Goal: Transaction & Acquisition: Obtain resource

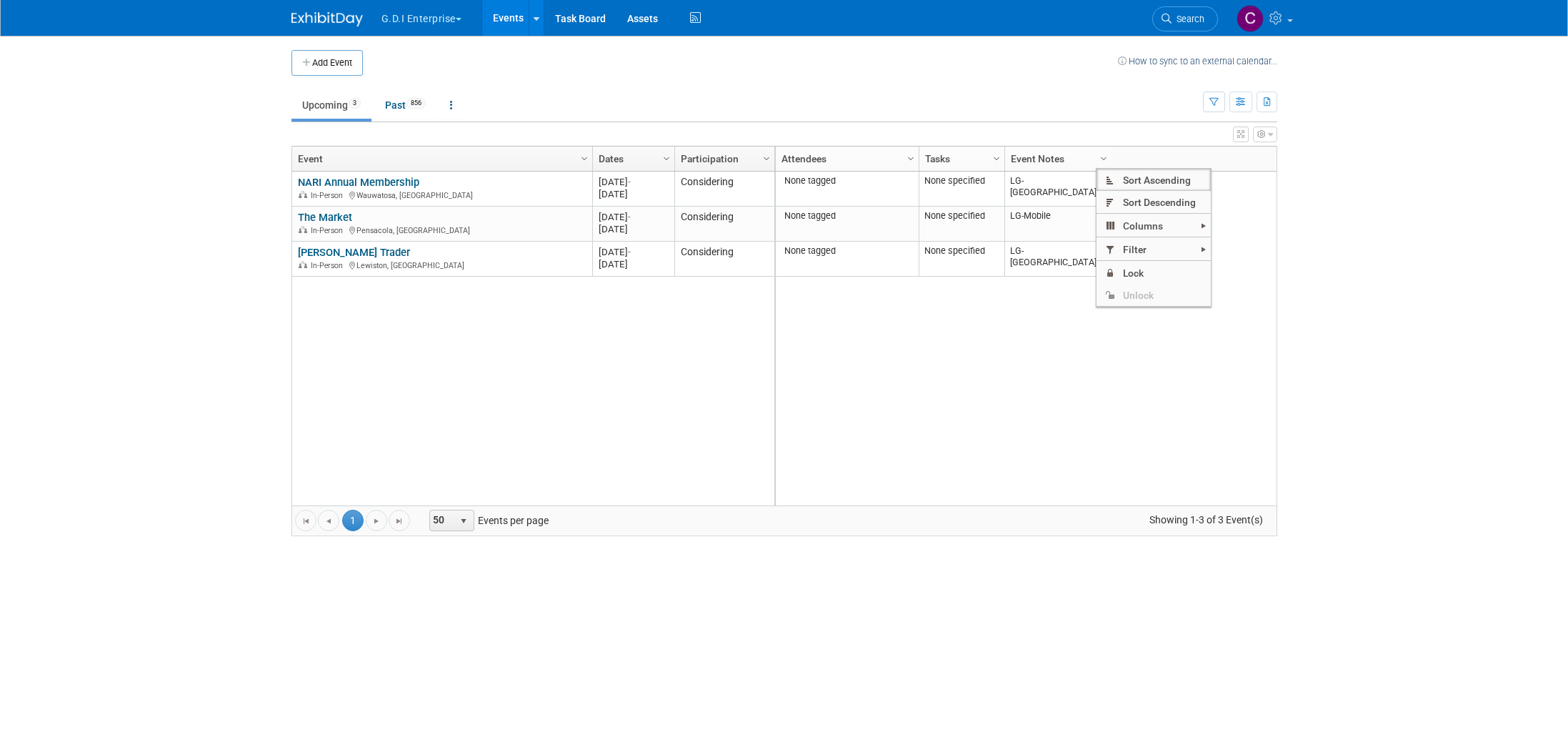
click at [462, 18] on span "button" at bounding box center [459, 20] width 6 height 3
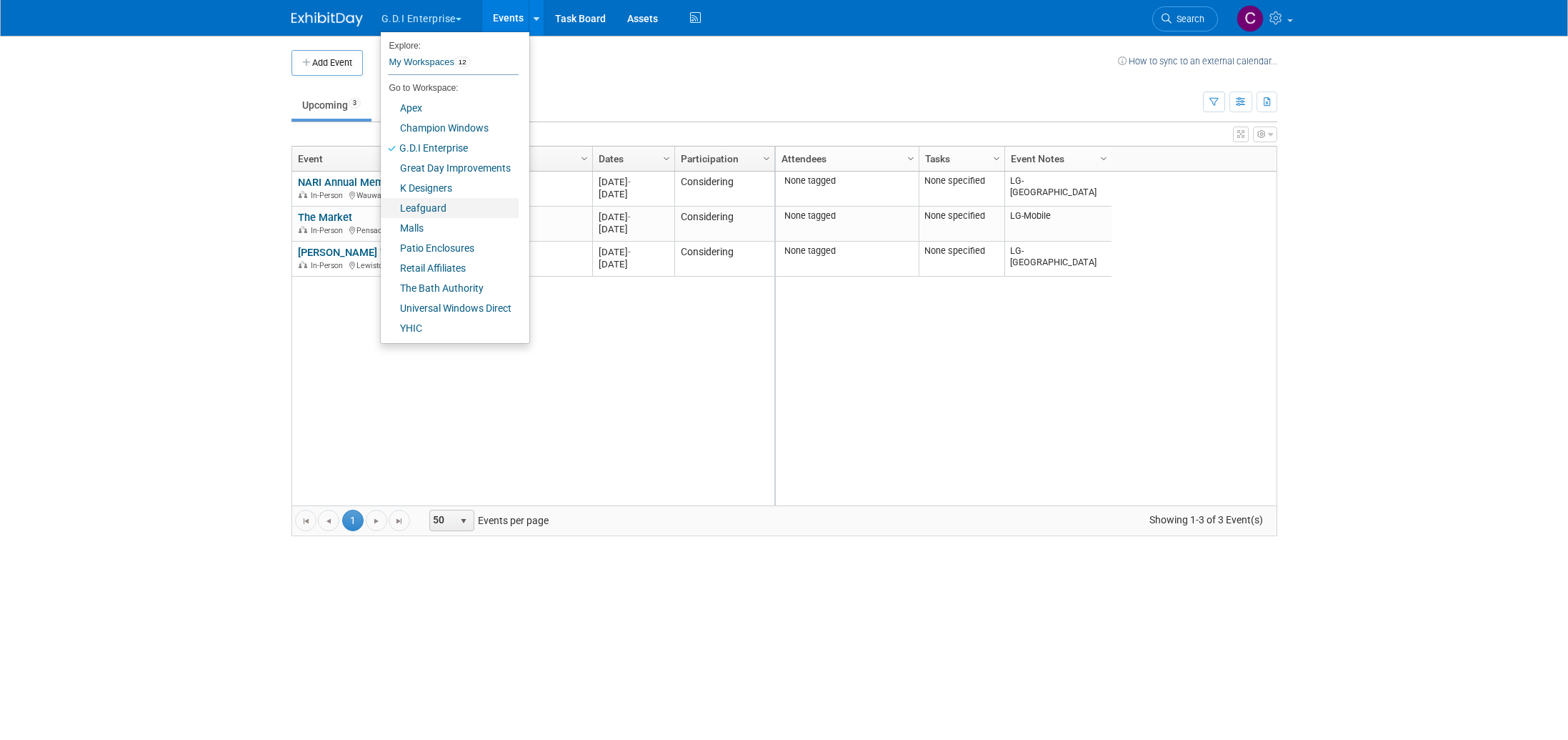
click at [433, 209] on link "Leafguard" at bounding box center [449, 208] width 138 height 20
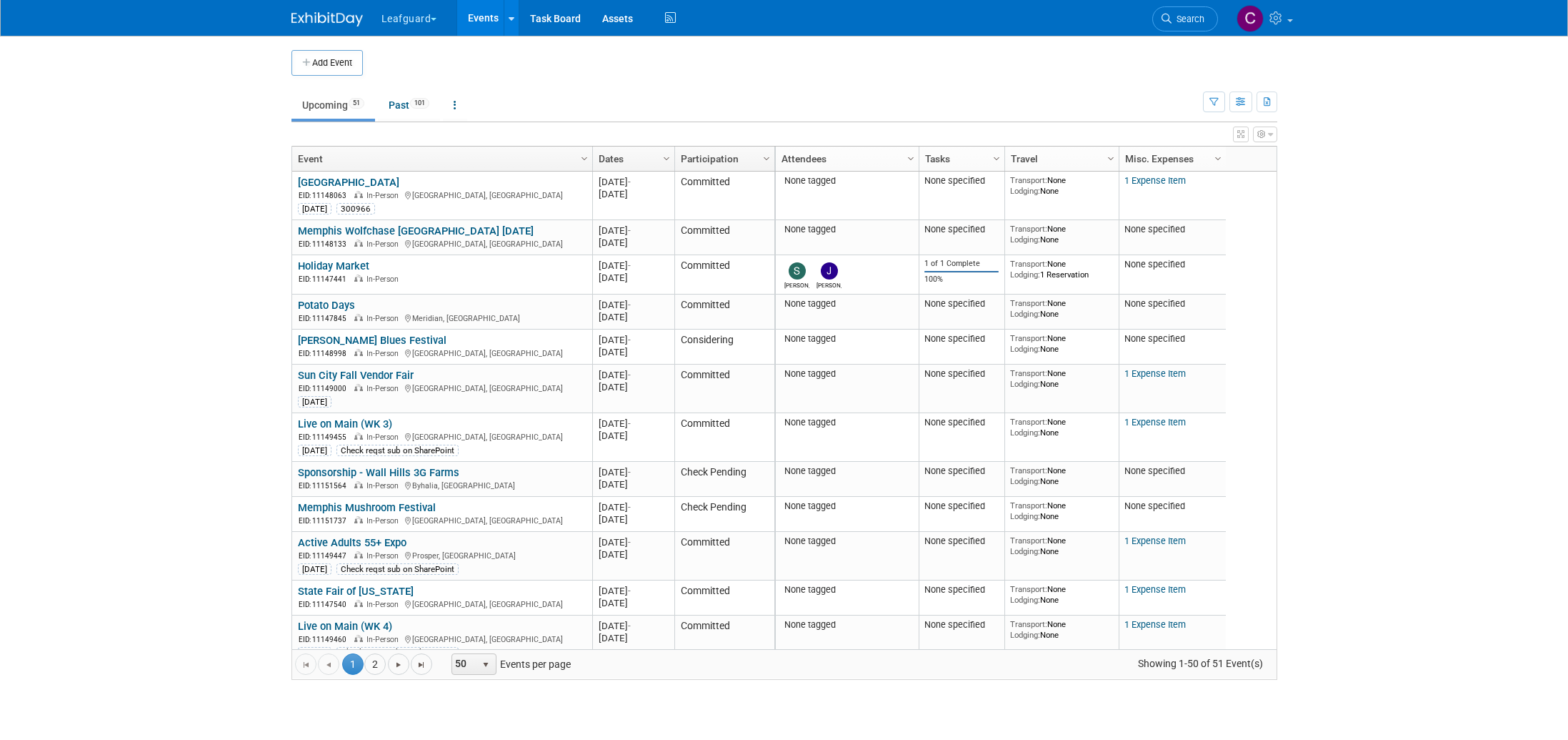
click at [440, 17] on button "Leafguard" at bounding box center [417, 15] width 75 height 31
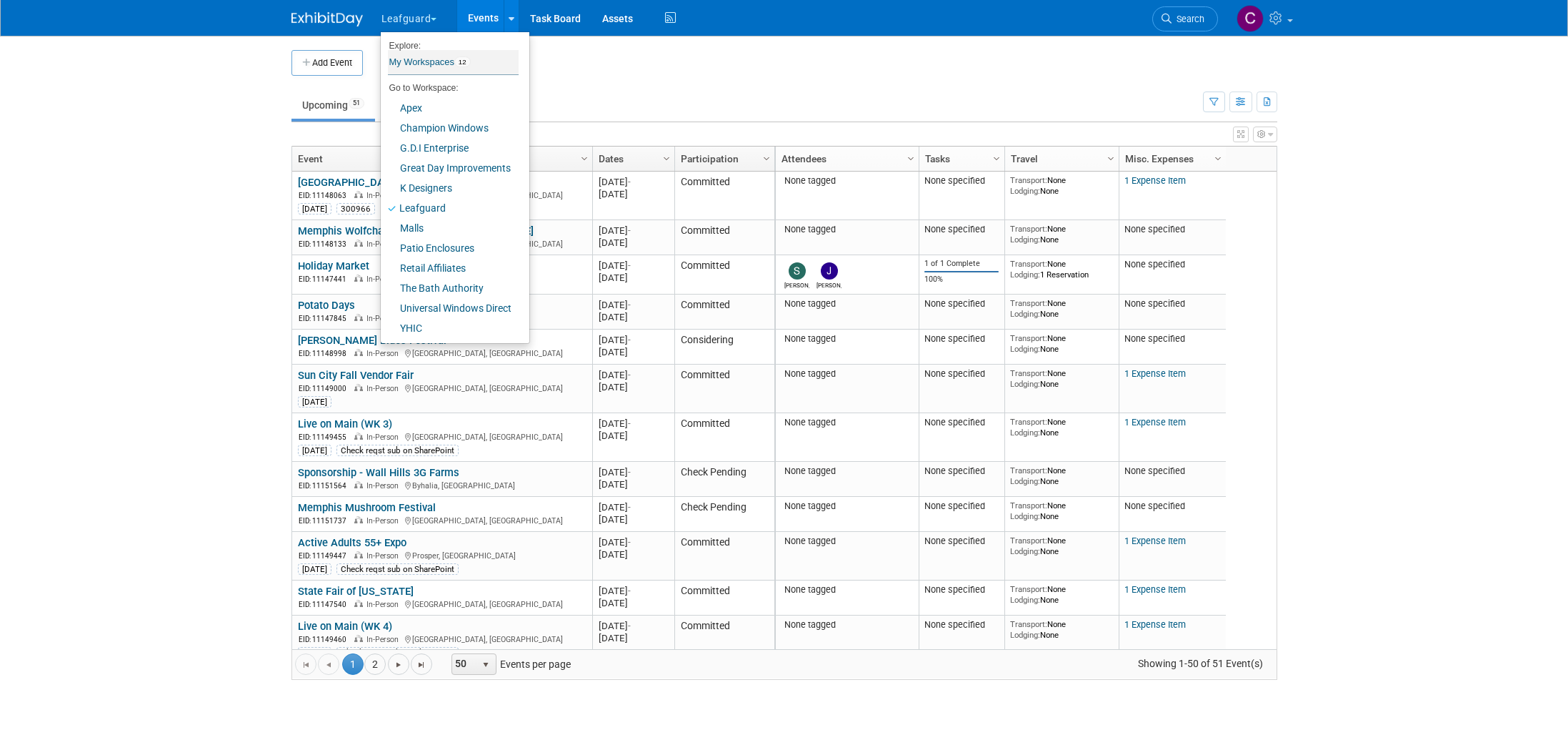
click at [412, 64] on link "My Workspaces 12" at bounding box center [453, 62] width 130 height 24
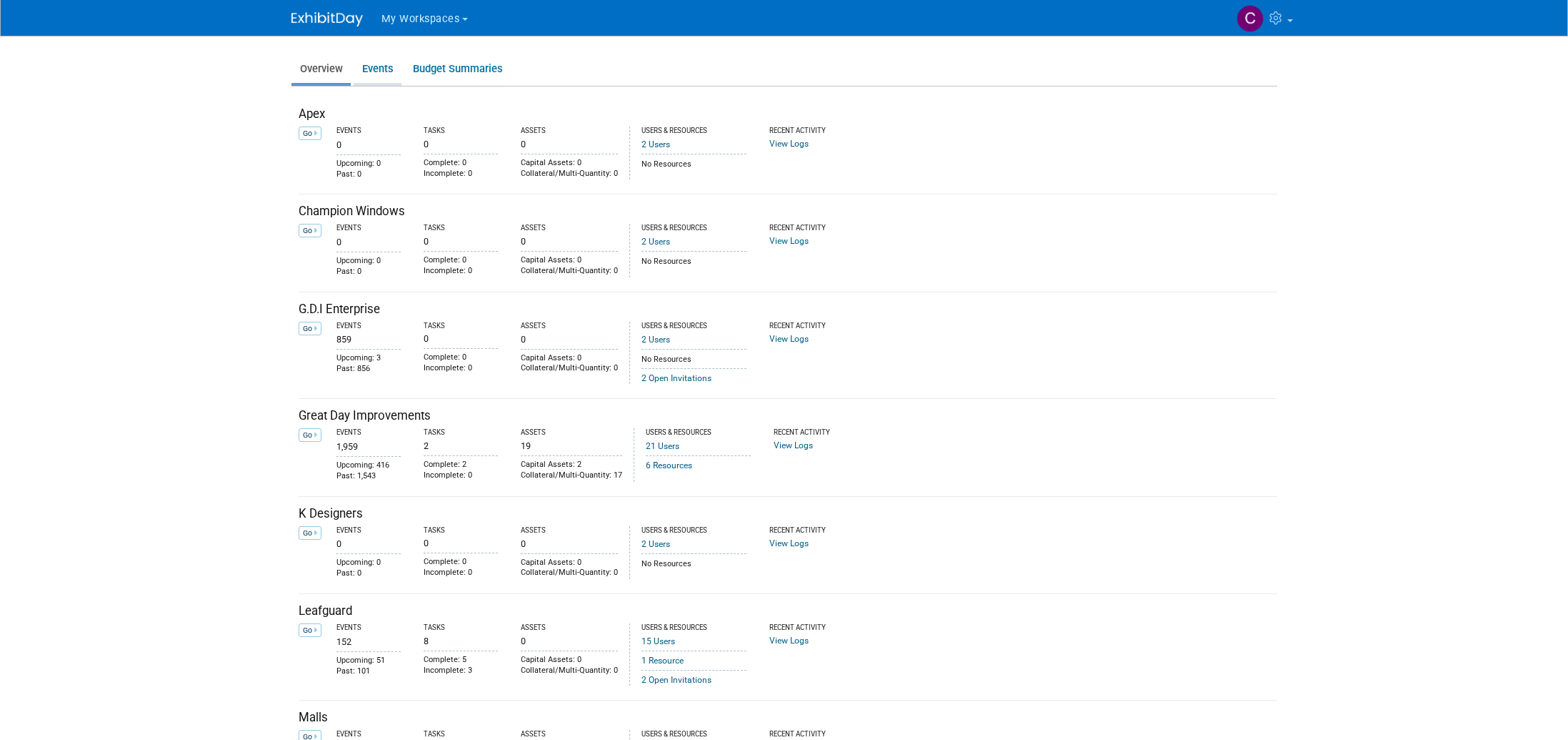
click at [368, 67] on link "Events" at bounding box center [377, 69] width 48 height 28
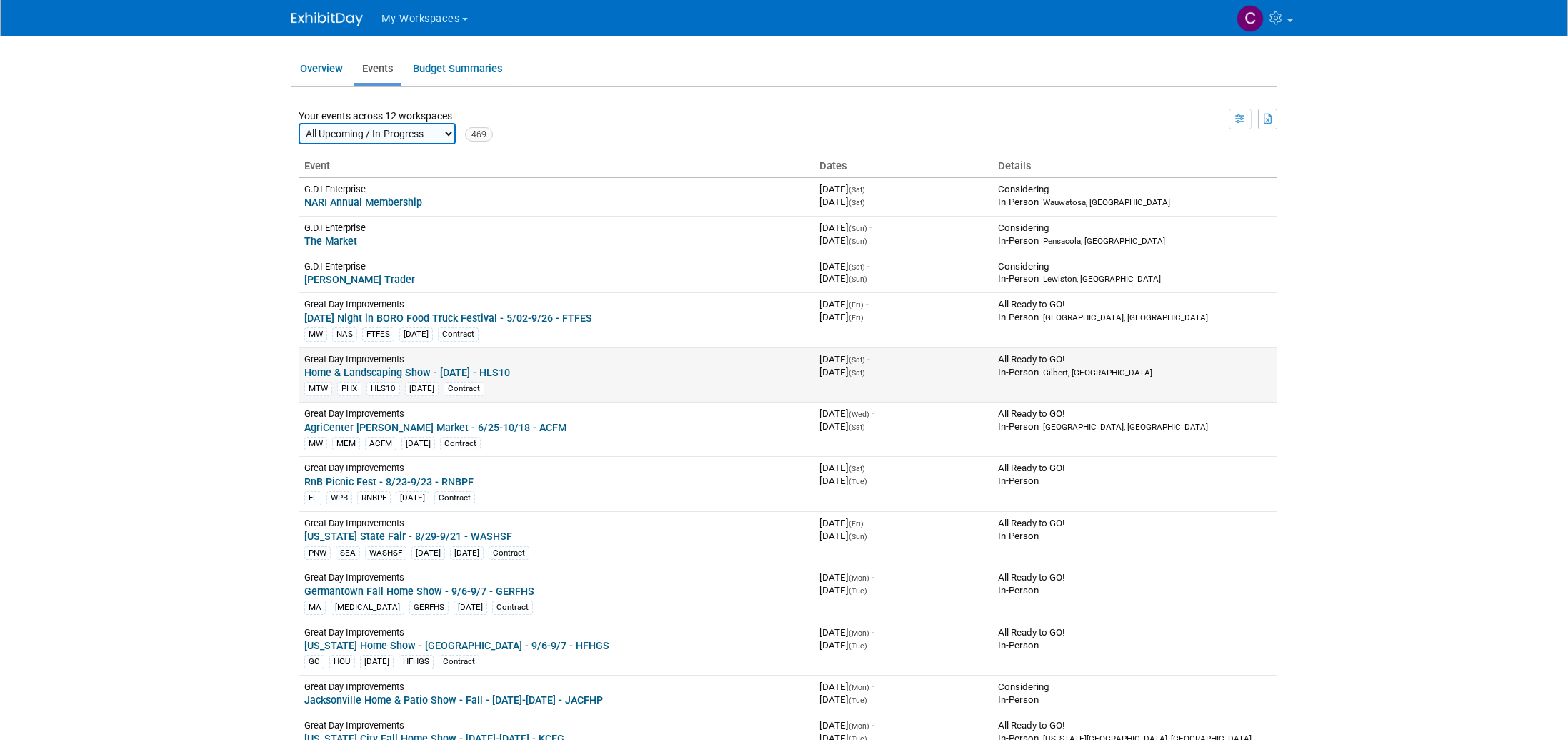
click at [405, 375] on link "Home & Landscaping Show - 6/07/25 - HLS10 MTW PHX HLS10 JUN25 Contract" at bounding box center [556, 381] width 504 height 30
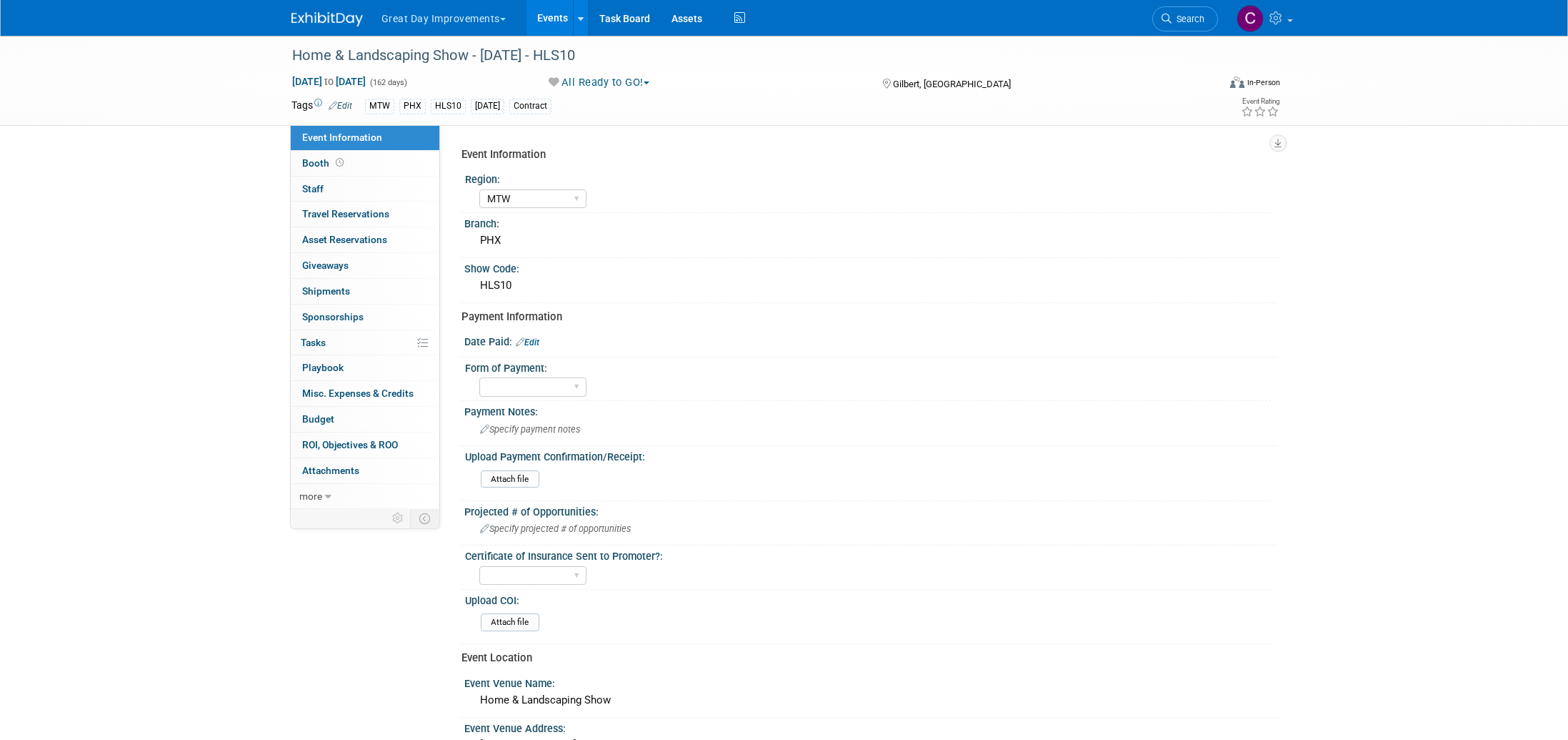
select select "MTW"
click at [323, 491] on link "more" at bounding box center [365, 496] width 149 height 25
click at [346, 543] on span "Copy/Duplicate Event" at bounding box center [350, 547] width 95 height 11
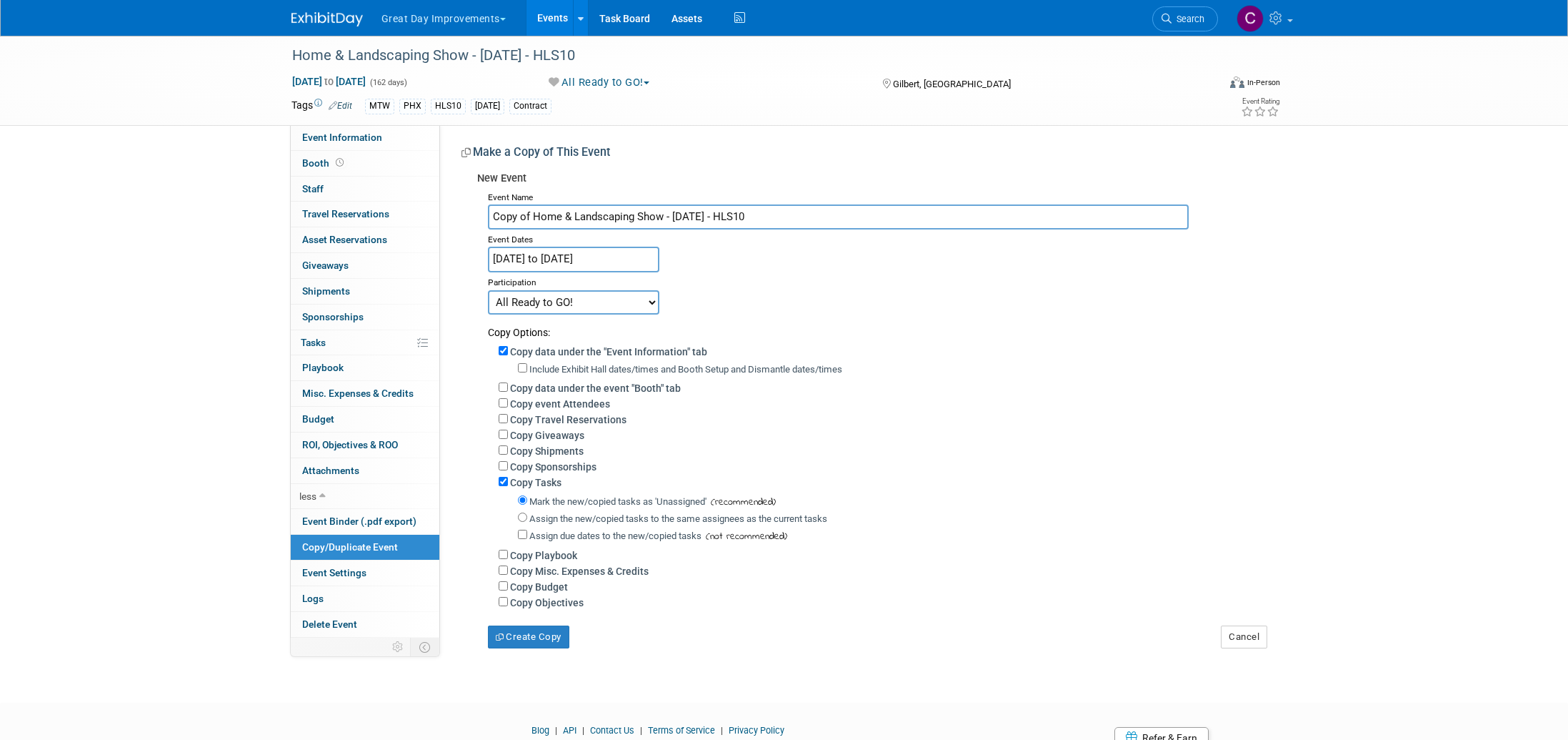
click at [474, 21] on button "Great Day Improvements" at bounding box center [451, 15] width 143 height 31
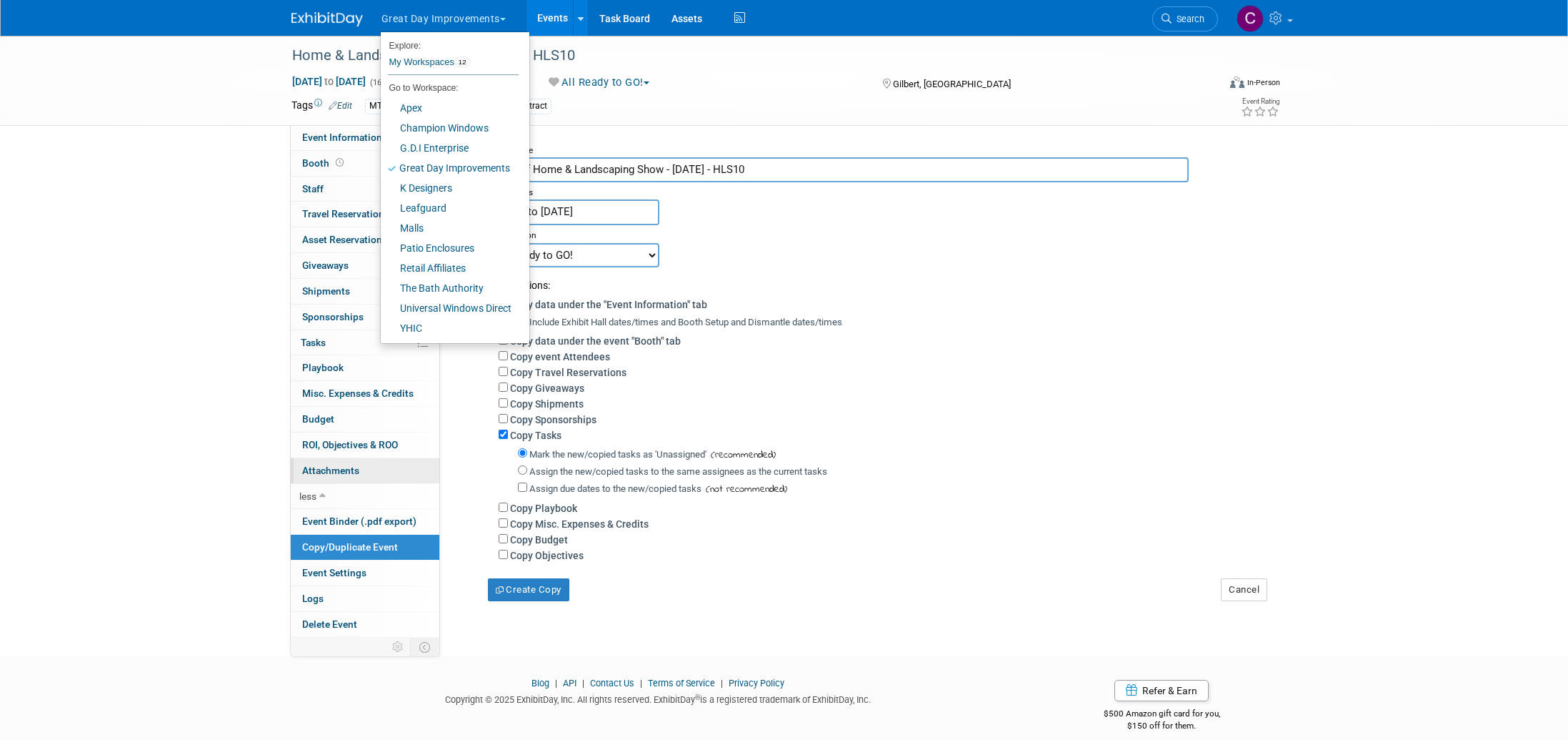
scroll to position [49, 0]
click at [217, 343] on div "Home & Landscaping Show - 6/07/25 - HLS10 Jun 7, 2025 to Nov 15, 2025 (162 days…" at bounding box center [784, 306] width 1568 height 641
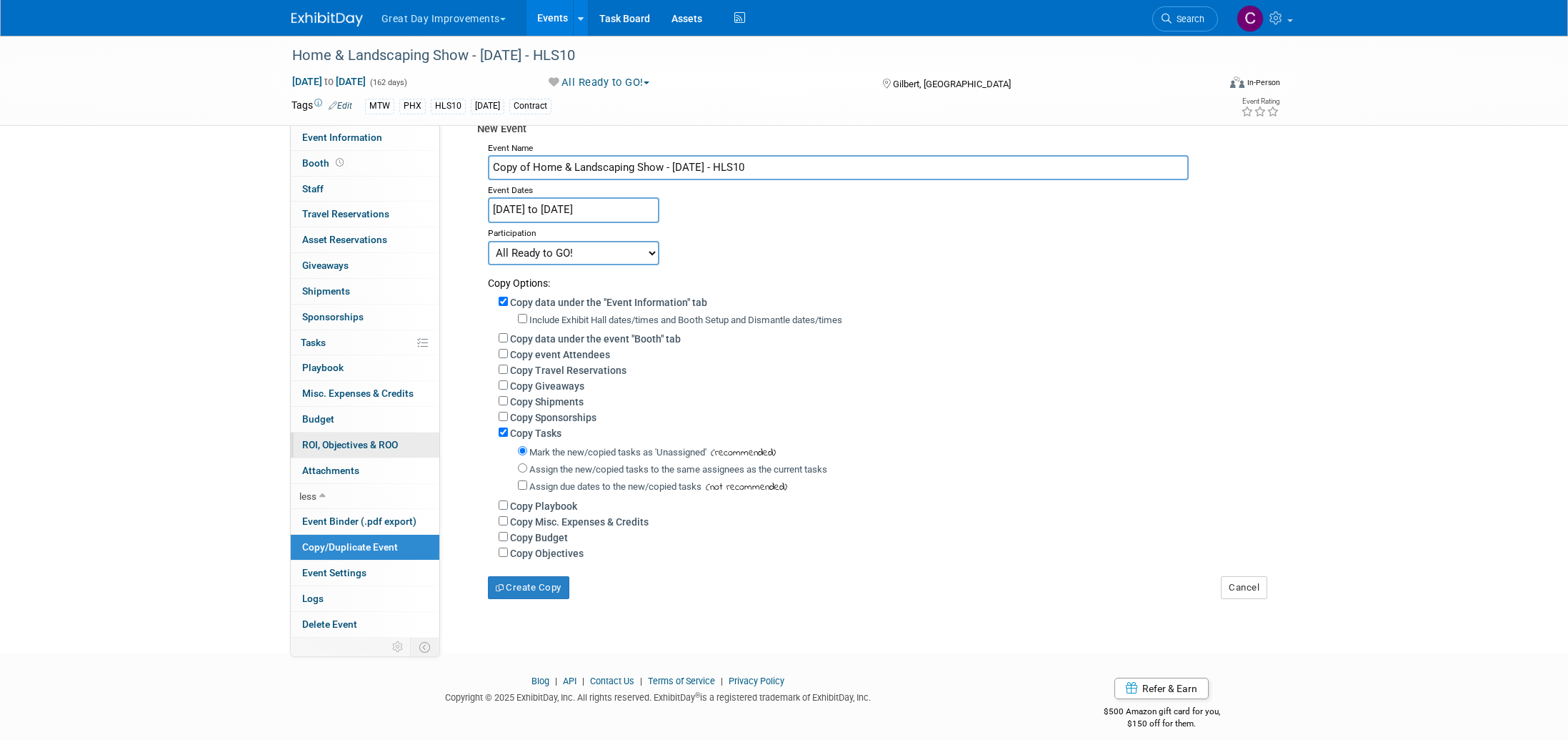
scroll to position [63, 0]
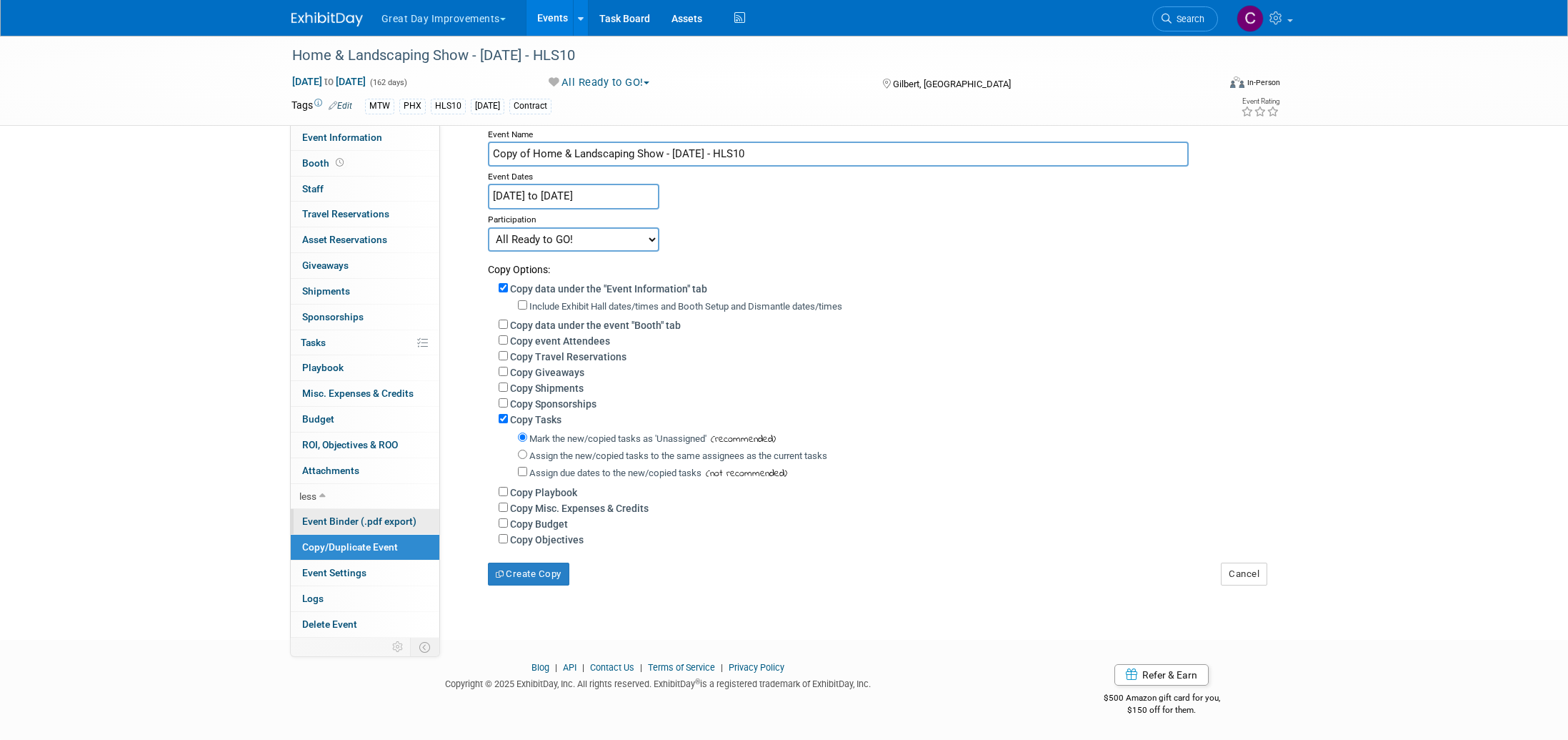
click at [349, 521] on span "Event Binder (.pdf export)" at bounding box center [359, 521] width 114 height 11
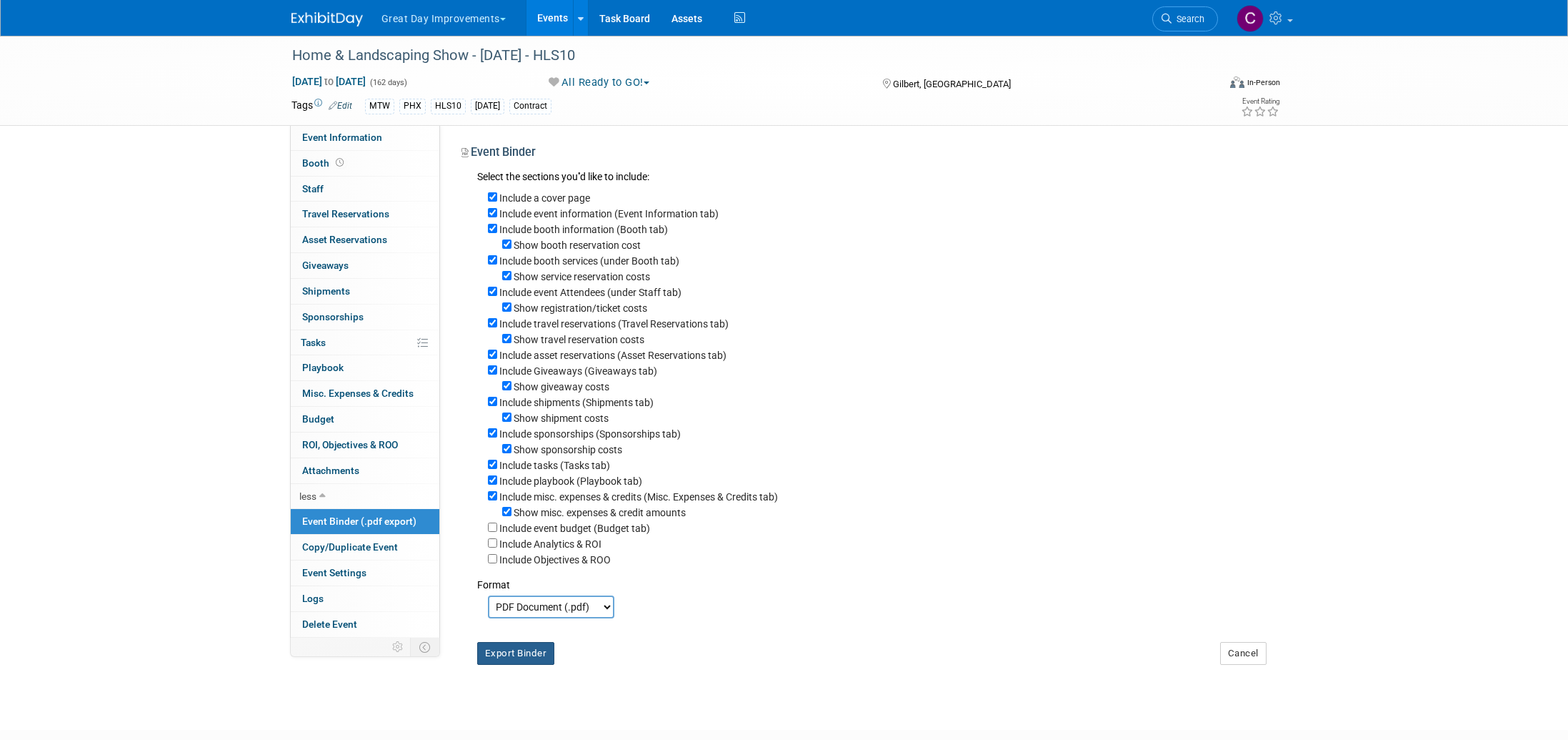
click at [515, 653] on button "Export Binder" at bounding box center [516, 653] width 78 height 23
click at [500, 18] on button "Great Day Improvements" at bounding box center [451, 15] width 143 height 31
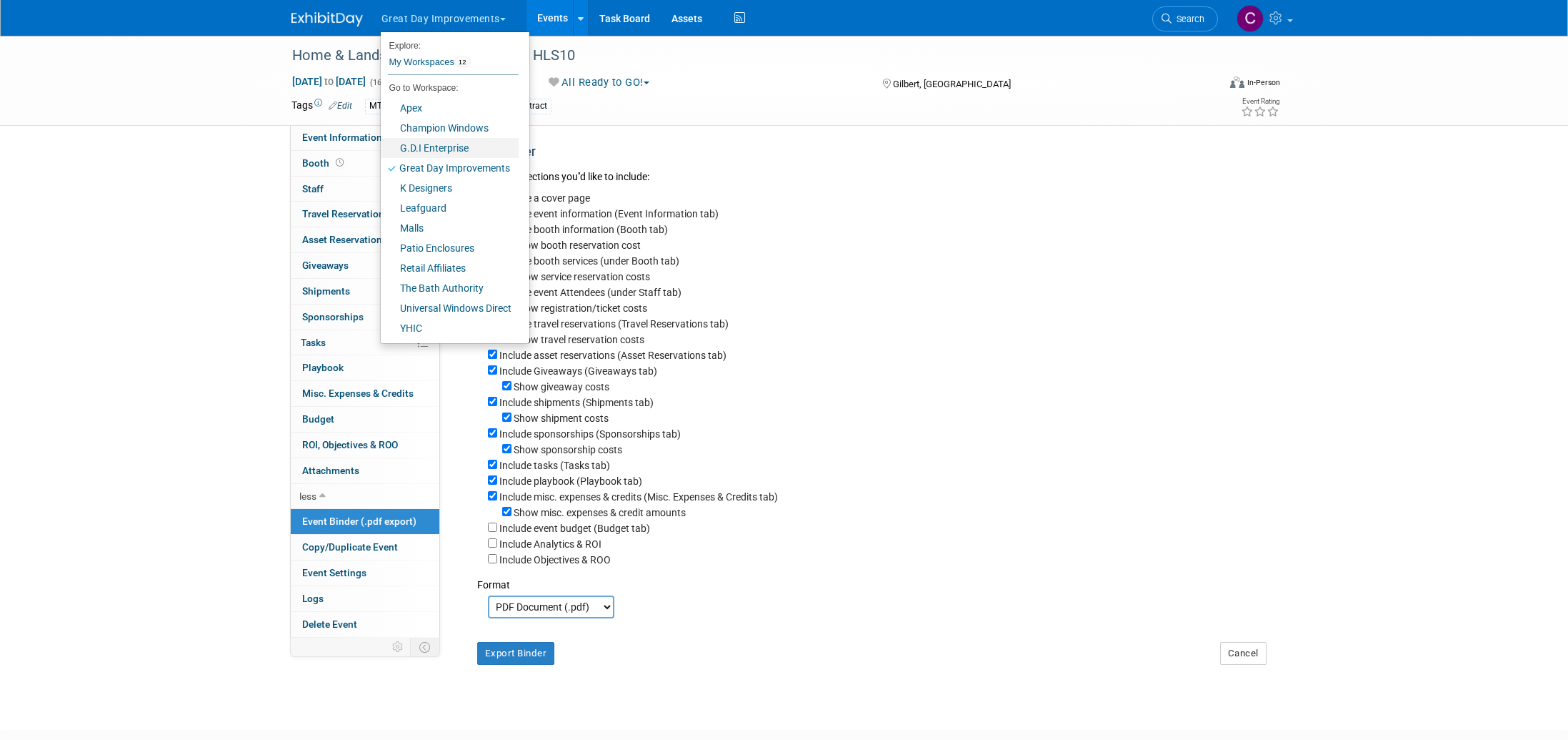
click at [441, 146] on link "G.D.I Enterprise" at bounding box center [449, 148] width 138 height 20
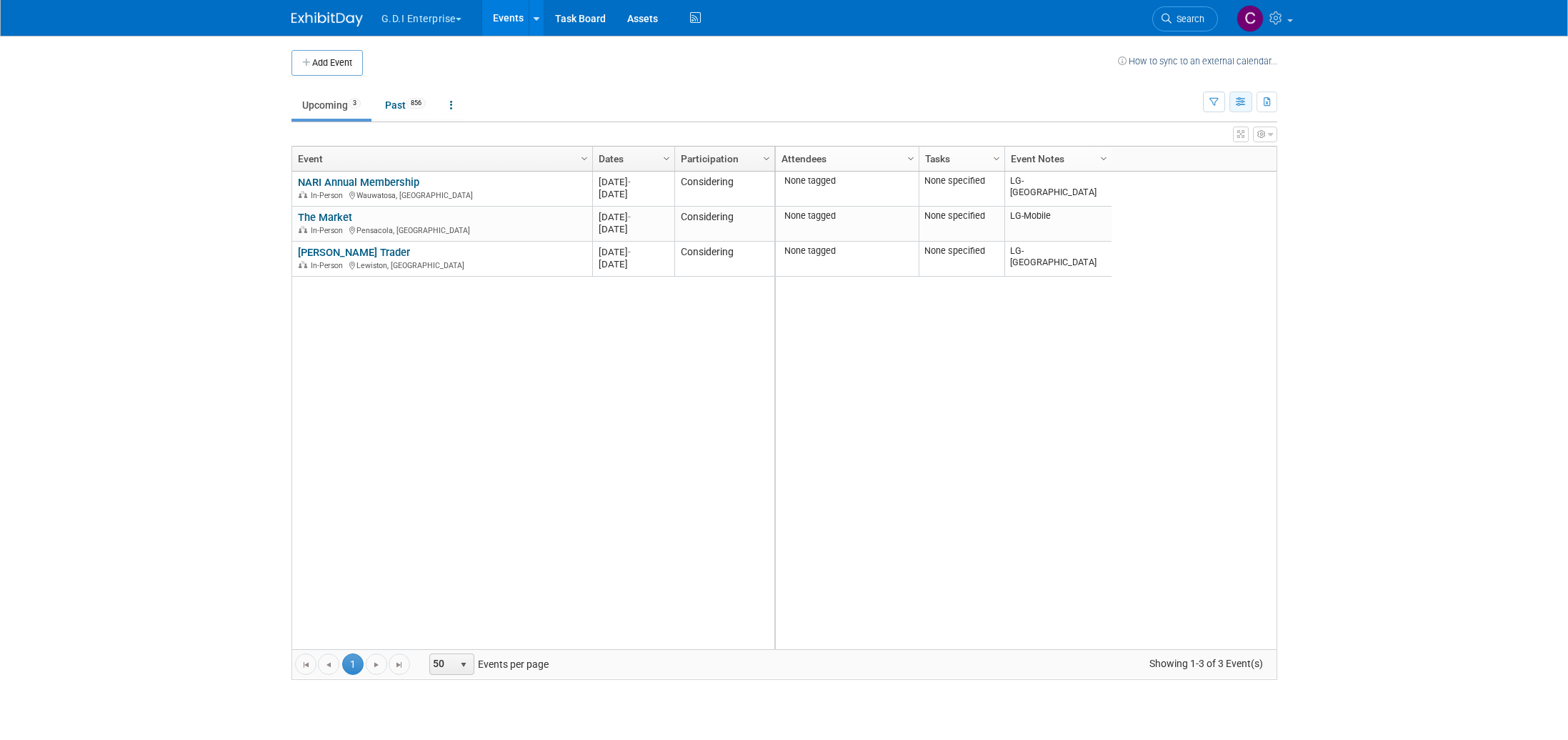
click at [1238, 98] on icon "button" at bounding box center [1241, 102] width 11 height 9
click at [959, 101] on ul "Upcoming 3 Past 856 All Events 859 Past and Upcoming Grouped Annually Events gr…" at bounding box center [747, 106] width 912 height 32
click at [1103, 160] on span "Column Settings" at bounding box center [1103, 158] width 11 height 11
click at [457, 20] on button "G.D.I Enterprise" at bounding box center [429, 15] width 99 height 31
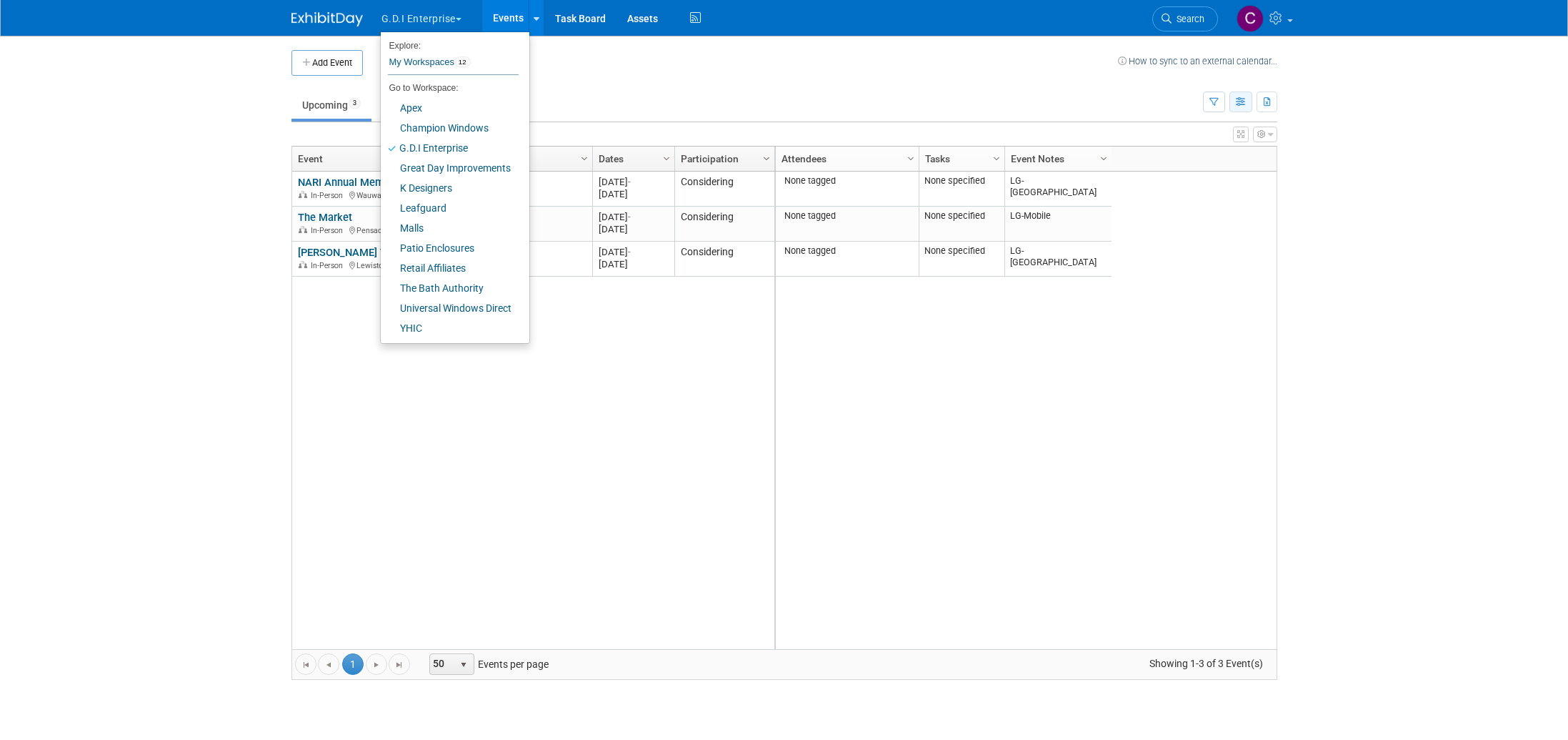
click at [1241, 105] on icon "button" at bounding box center [1241, 102] width 11 height 9
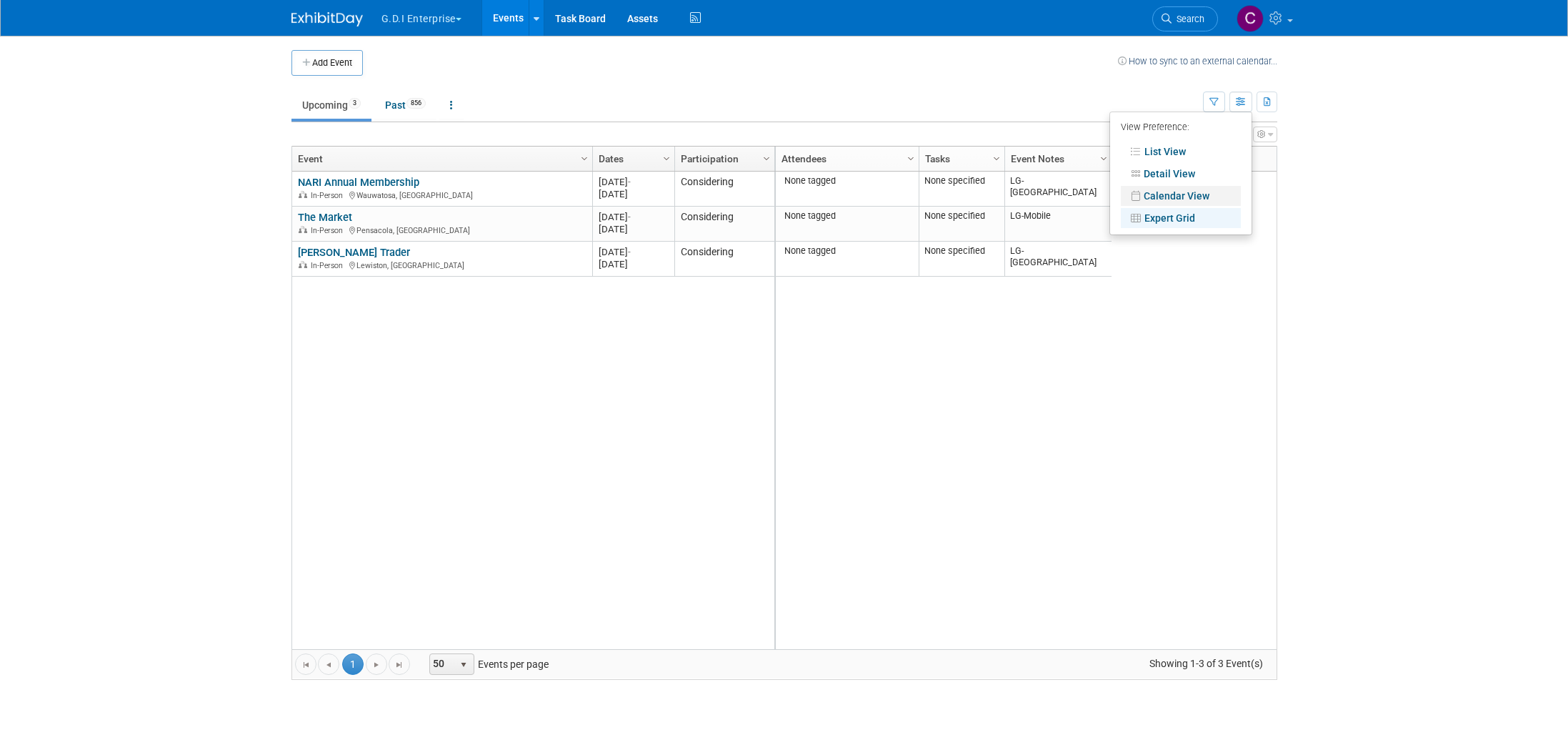
click at [1178, 196] on link "Calendar View" at bounding box center [1181, 196] width 120 height 20
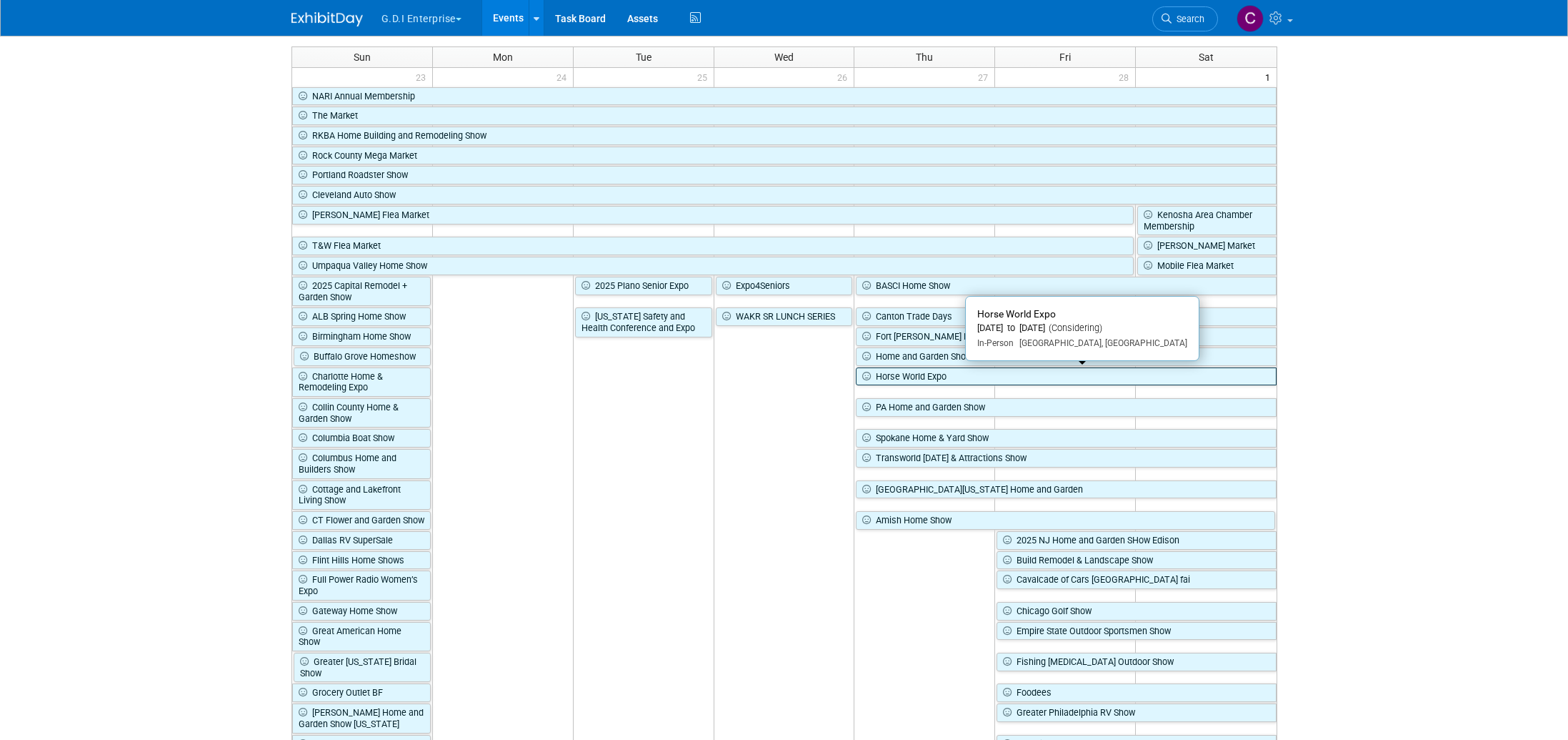
scroll to position [86, 0]
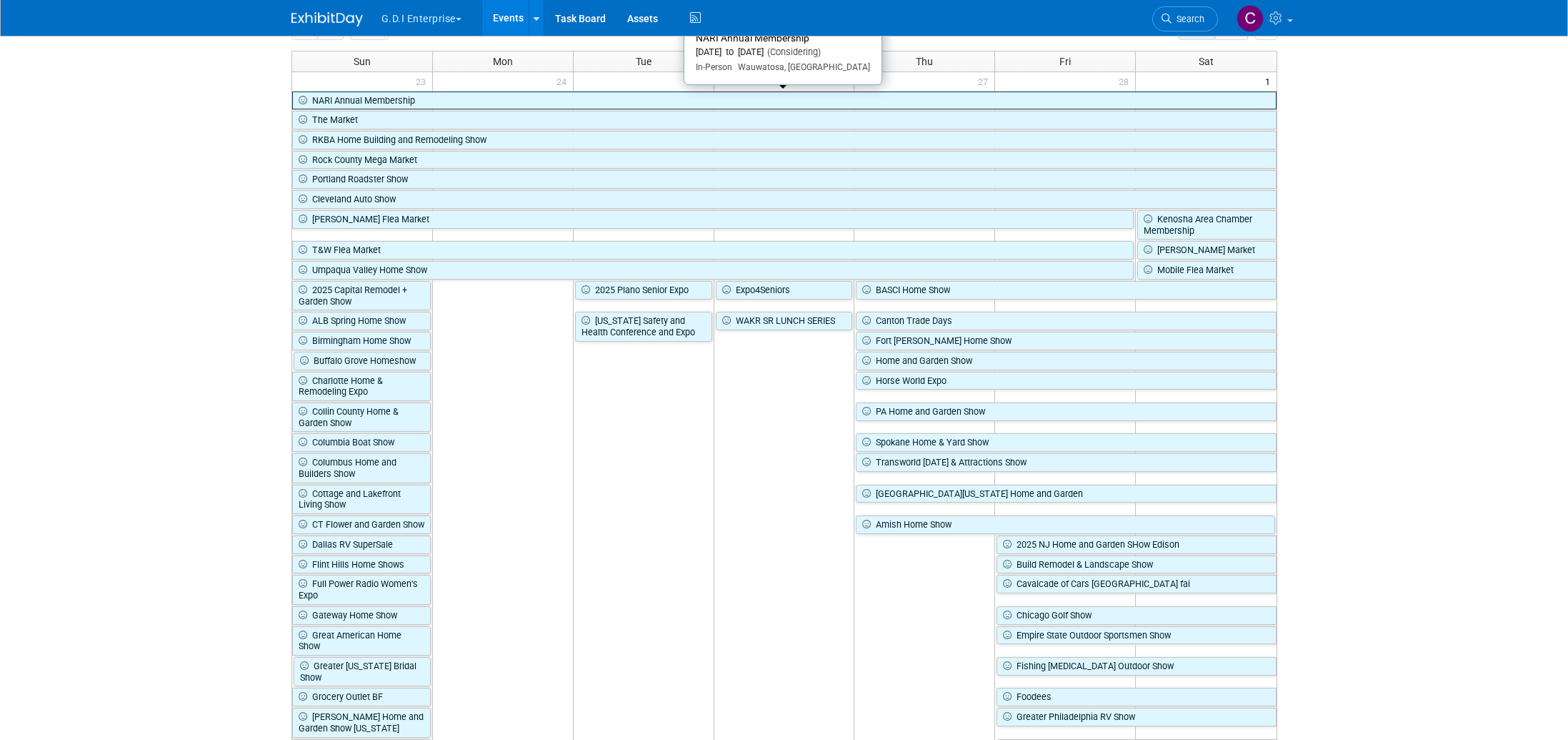
click at [565, 105] on link "NARI Annual Membership" at bounding box center [784, 101] width 984 height 19
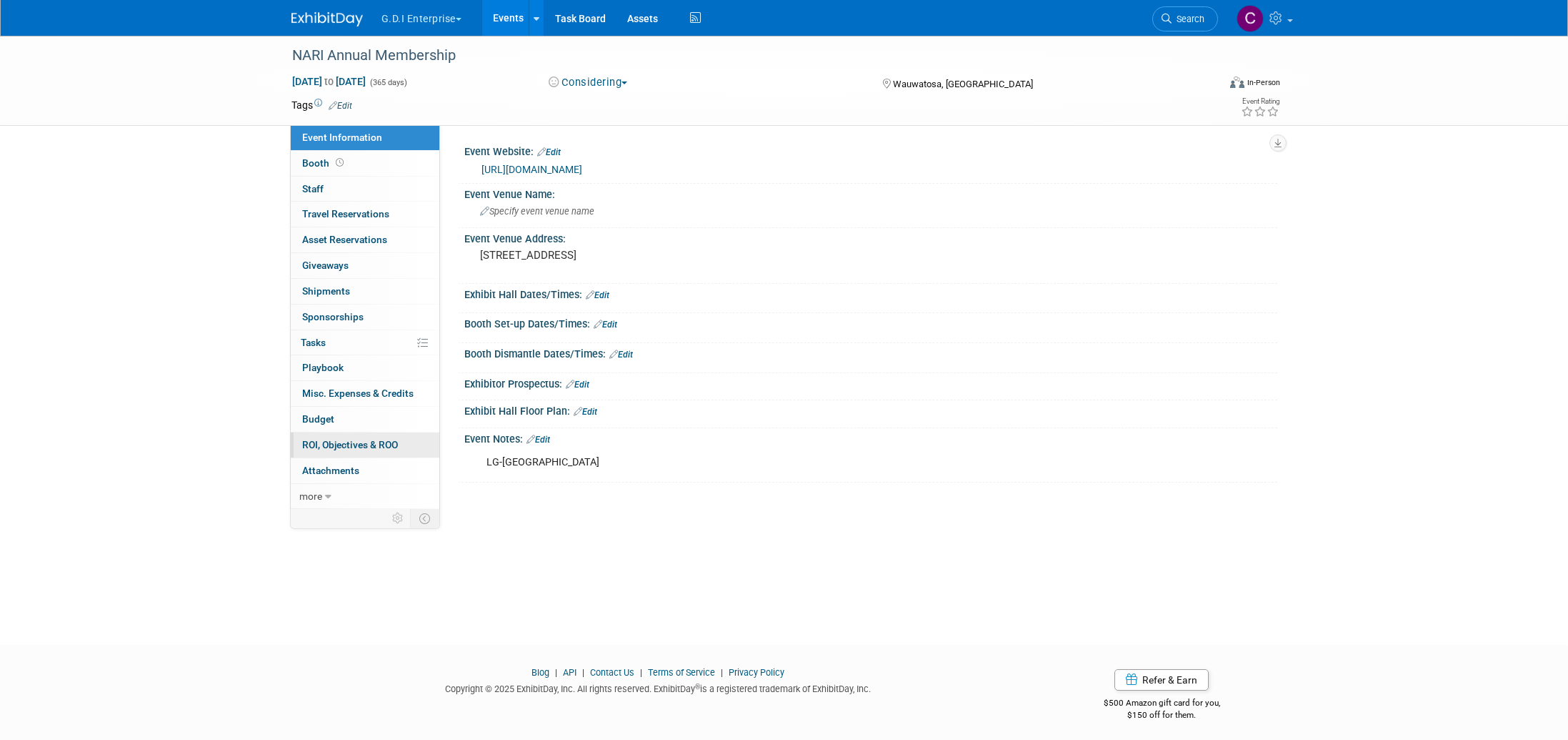
click at [368, 445] on span "ROI, Objectives & ROO 0" at bounding box center [350, 444] width 95 height 11
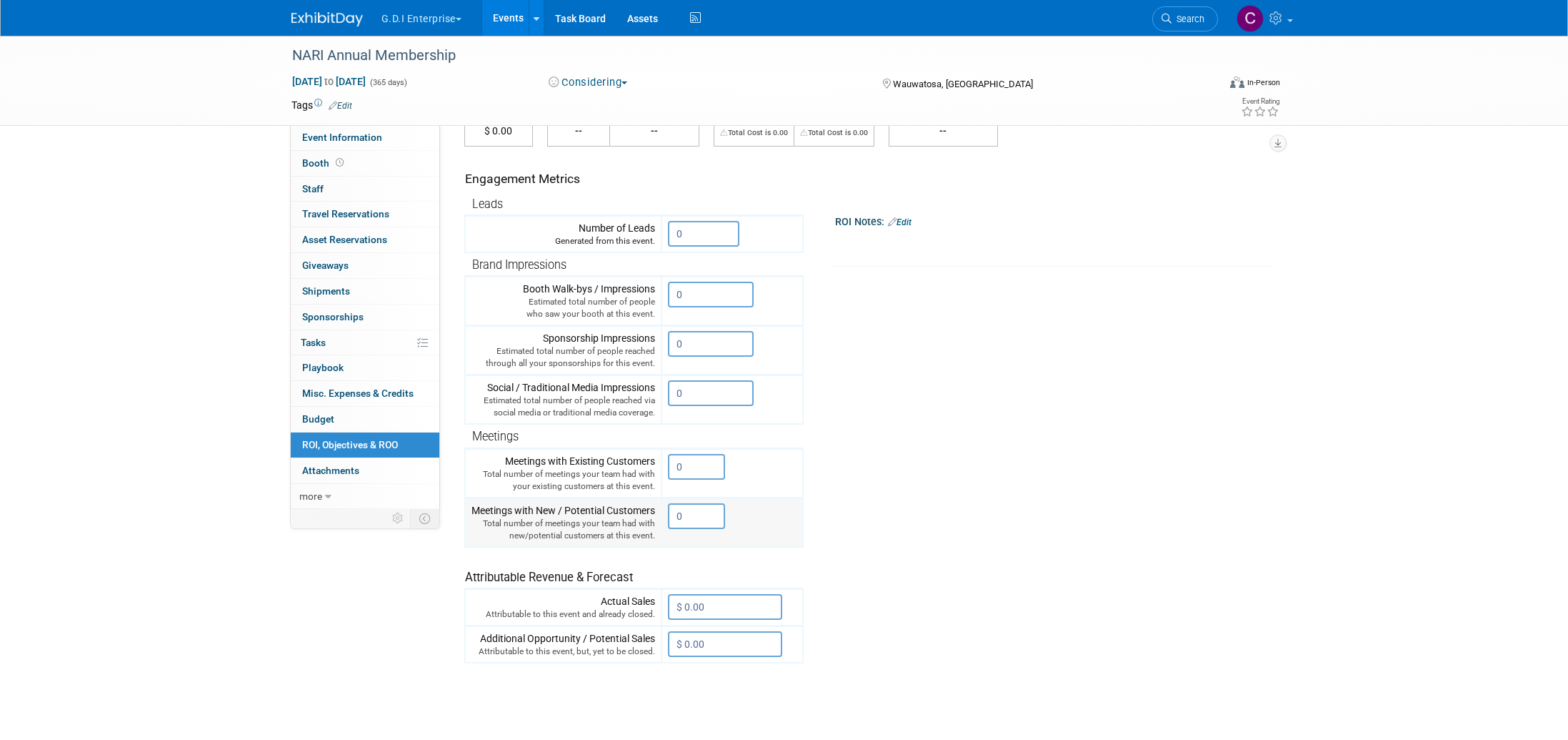
scroll to position [122, 0]
